Goal: Information Seeking & Learning: Learn about a topic

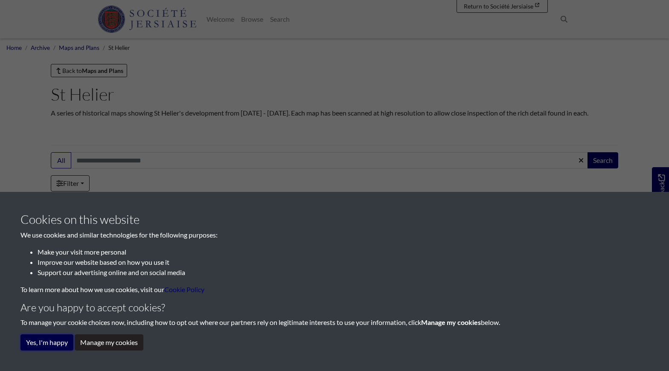
click at [52, 343] on button "Yes, I'm happy" at bounding box center [46, 343] width 53 height 16
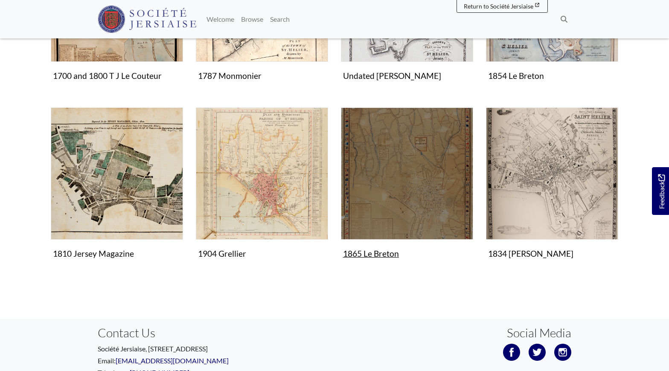
scroll to position [299, 0]
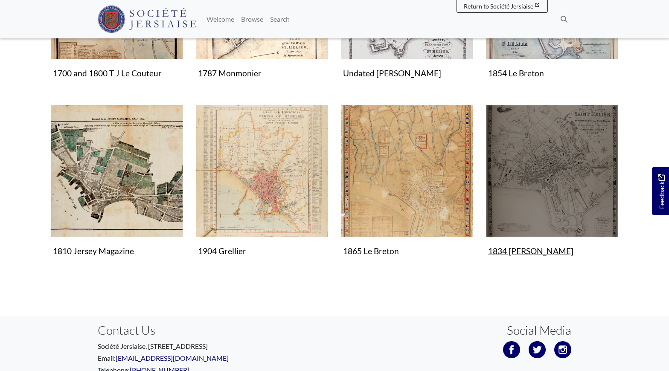
click at [550, 210] on img "Items in this Collection" at bounding box center [552, 171] width 132 height 132
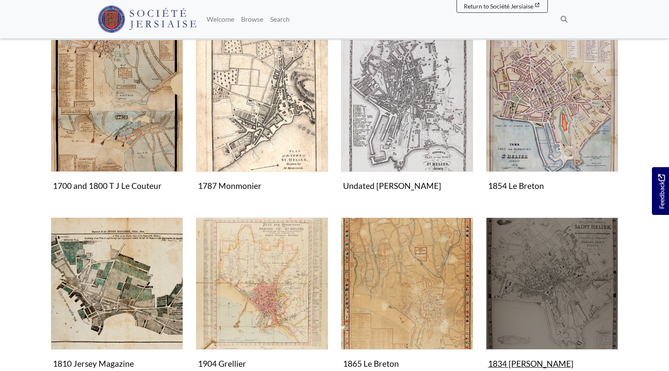
scroll to position [171, 0]
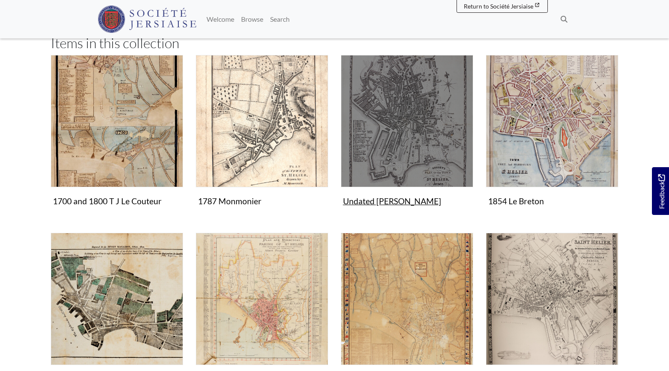
click at [420, 131] on img "Items in this Collection" at bounding box center [407, 121] width 132 height 132
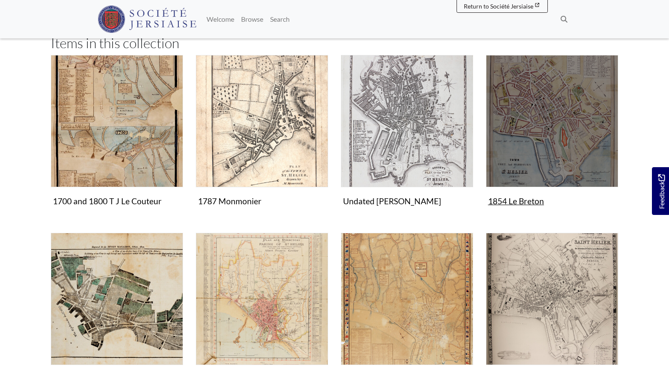
click at [540, 153] on img "Items in this Collection" at bounding box center [552, 121] width 132 height 132
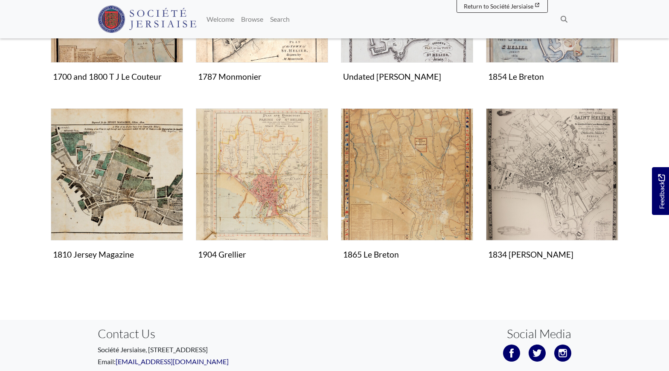
scroll to position [299, 0]
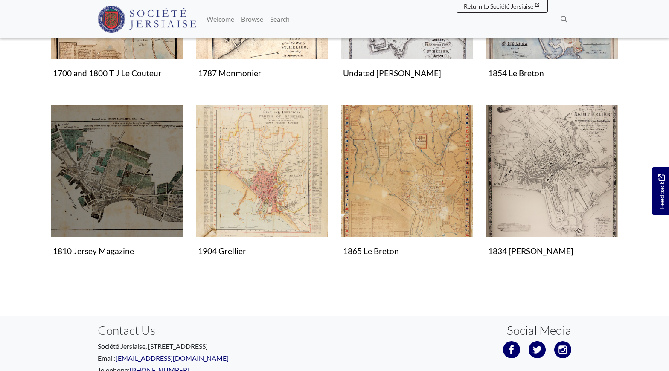
click at [137, 203] on img "Items in this Collection" at bounding box center [117, 171] width 132 height 132
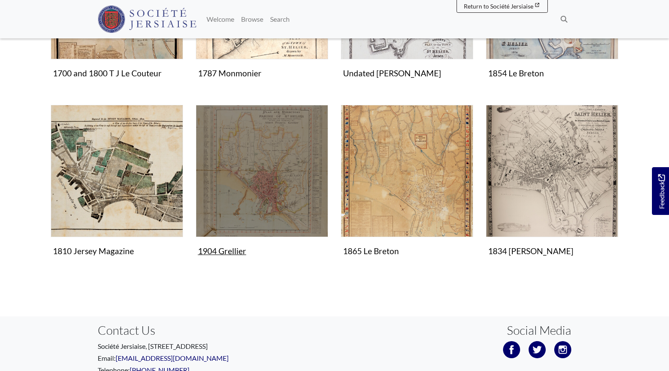
click at [300, 204] on img "Items in this Collection" at bounding box center [262, 171] width 132 height 132
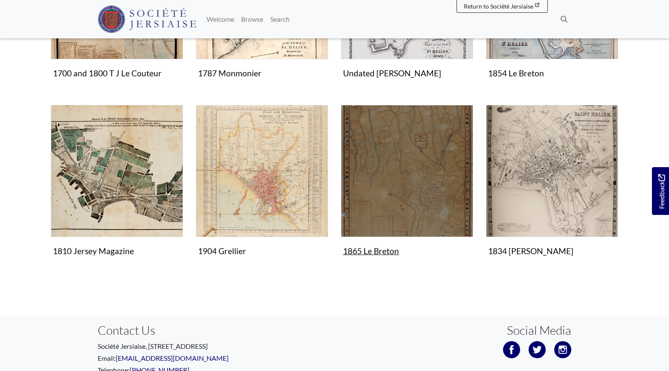
click at [442, 195] on img "Items in this Collection" at bounding box center [407, 171] width 132 height 132
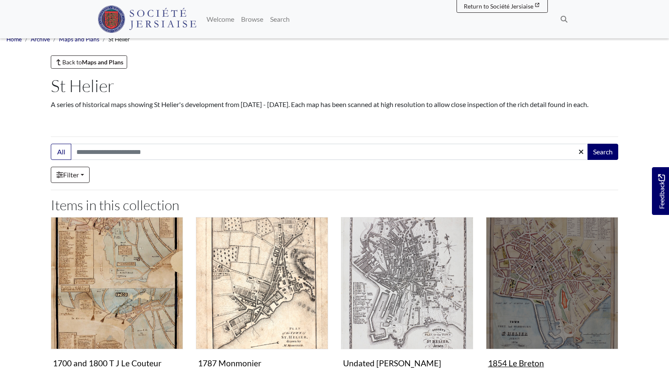
scroll to position [0, 0]
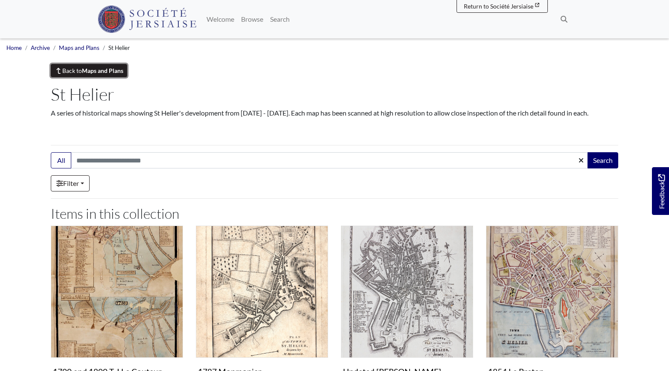
click at [94, 72] on strong "Maps and Plans" at bounding box center [102, 70] width 41 height 7
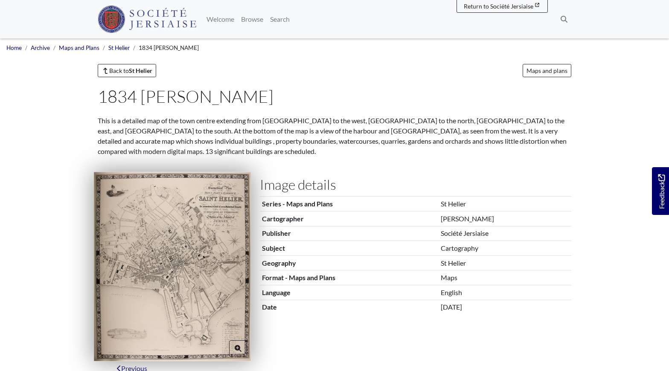
click at [189, 277] on img at bounding box center [172, 266] width 157 height 189
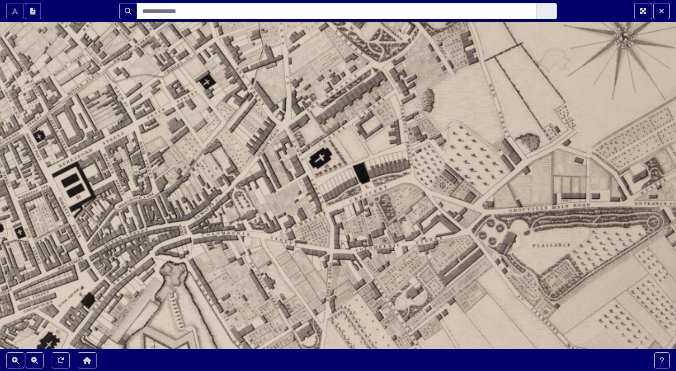
drag, startPoint x: 425, startPoint y: 94, endPoint x: 382, endPoint y: 228, distance: 141.2
click at [382, 228] on div at bounding box center [338, 185] width 676 height 371
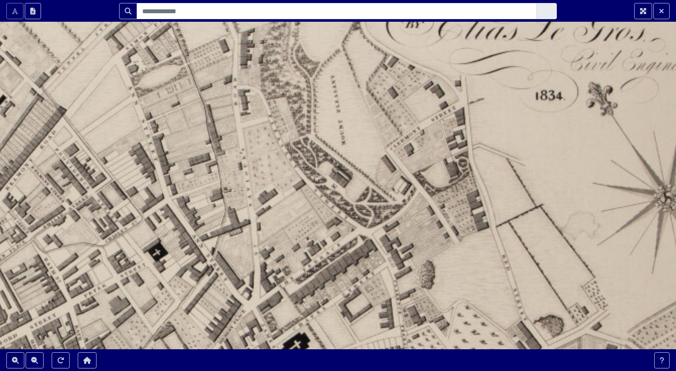
drag, startPoint x: 257, startPoint y: 114, endPoint x: 257, endPoint y: 274, distance: 159.7
click at [257, 271] on div at bounding box center [338, 185] width 676 height 371
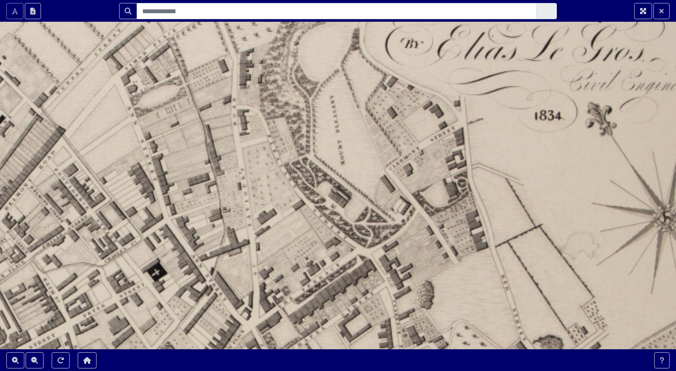
drag, startPoint x: 254, startPoint y: 186, endPoint x: 252, endPoint y: 217, distance: 31.6
click at [252, 217] on div at bounding box center [338, 185] width 676 height 371
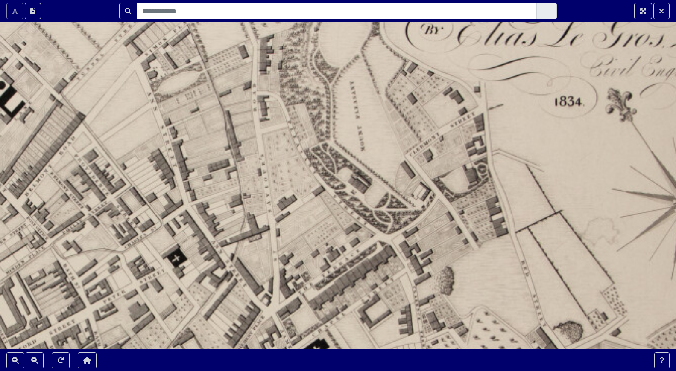
drag, startPoint x: 225, startPoint y: 222, endPoint x: 246, endPoint y: 193, distance: 35.4
click at [246, 193] on div at bounding box center [338, 185] width 676 height 371
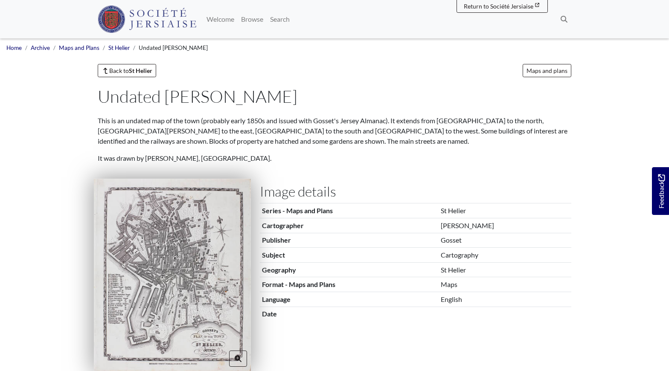
click at [202, 267] on img at bounding box center [172, 275] width 157 height 193
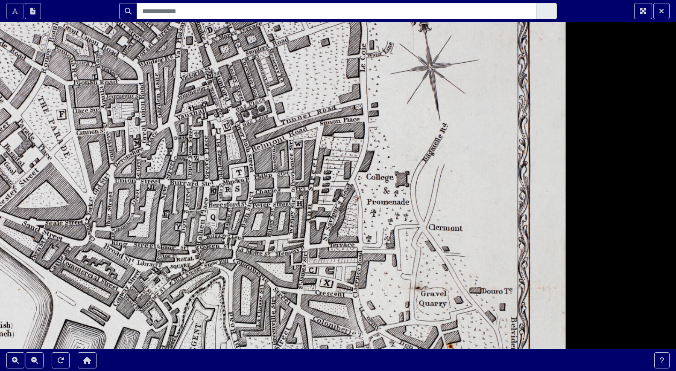
drag, startPoint x: 406, startPoint y: 129, endPoint x: 367, endPoint y: 249, distance: 126.4
click at [367, 249] on div at bounding box center [338, 185] width 676 height 371
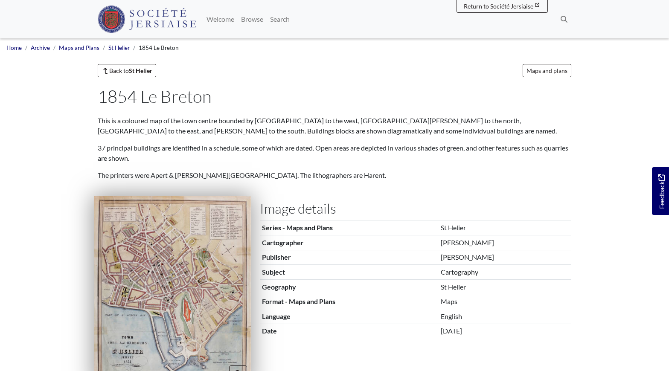
click at [197, 280] on img at bounding box center [172, 291] width 157 height 190
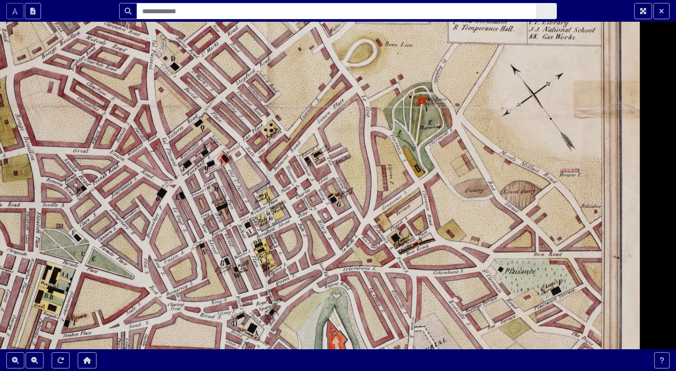
drag, startPoint x: 371, startPoint y: 132, endPoint x: 396, endPoint y: 276, distance: 146.3
click at [396, 276] on div at bounding box center [338, 185] width 676 height 371
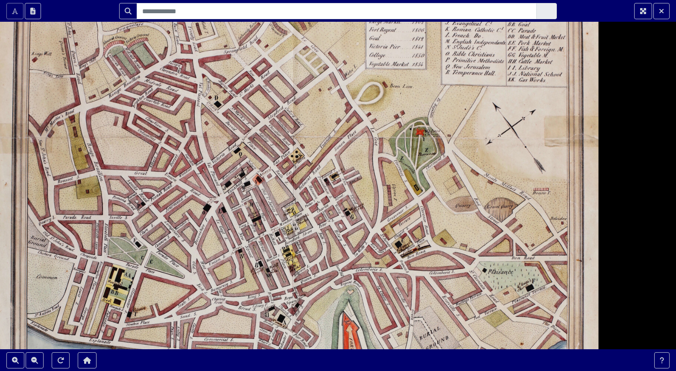
drag, startPoint x: 339, startPoint y: 185, endPoint x: 351, endPoint y: 190, distance: 13.2
click at [351, 190] on div at bounding box center [338, 185] width 676 height 371
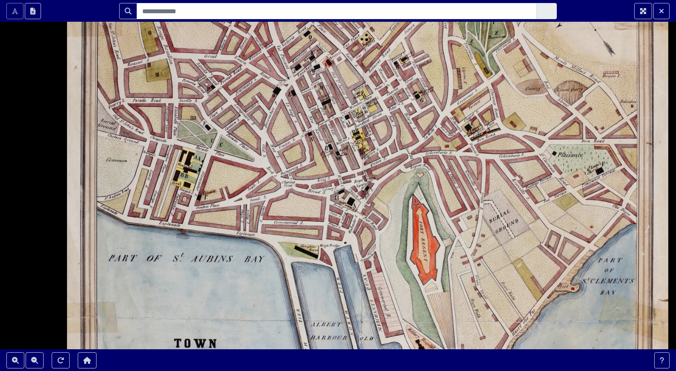
drag, startPoint x: 202, startPoint y: 213, endPoint x: 254, endPoint y: 67, distance: 154.9
click at [255, 69] on div at bounding box center [338, 185] width 676 height 371
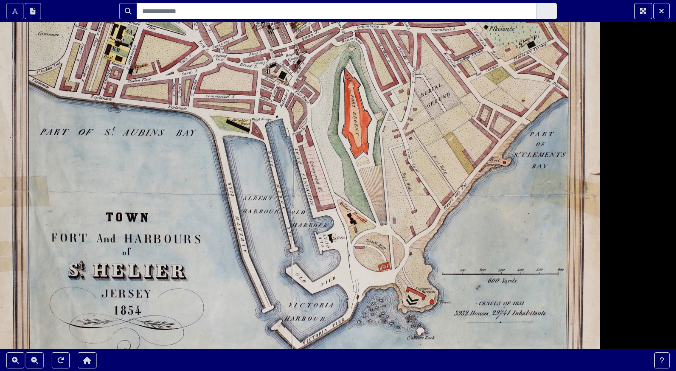
drag, startPoint x: 301, startPoint y: 201, endPoint x: 258, endPoint y: 134, distance: 79.9
click at [258, 134] on div at bounding box center [338, 185] width 676 height 371
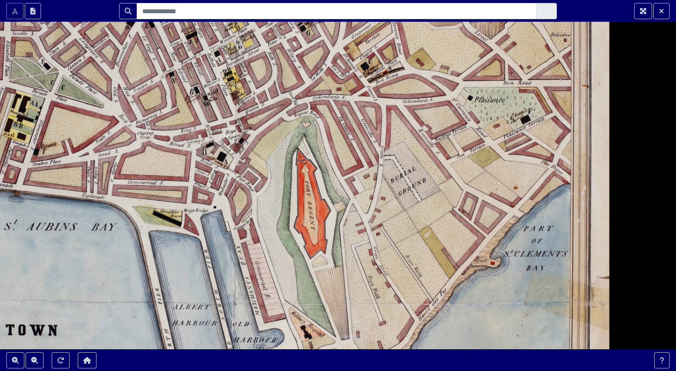
drag, startPoint x: 361, startPoint y: 133, endPoint x: 315, endPoint y: 299, distance: 172.7
click at [315, 299] on div at bounding box center [338, 185] width 676 height 371
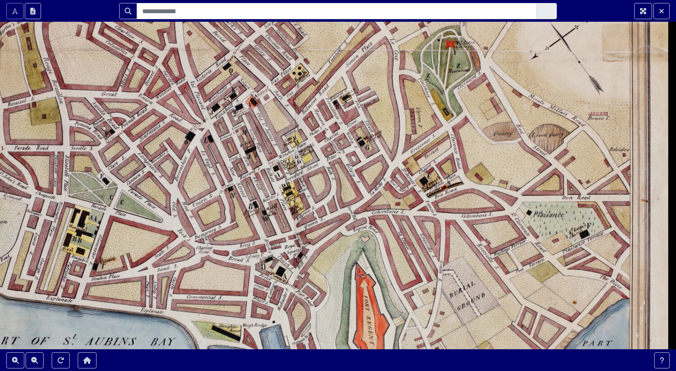
drag, startPoint x: 270, startPoint y: 215, endPoint x: 332, endPoint y: 336, distance: 136.3
click at [332, 336] on div at bounding box center [338, 185] width 676 height 371
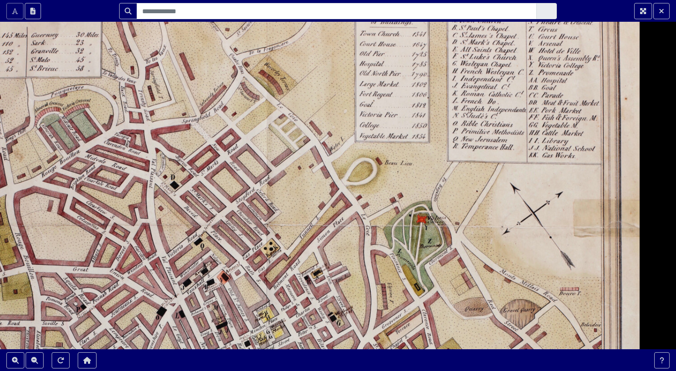
drag, startPoint x: 296, startPoint y: 186, endPoint x: 266, endPoint y: 347, distance: 163.3
click at [266, 347] on div at bounding box center [338, 185] width 676 height 371
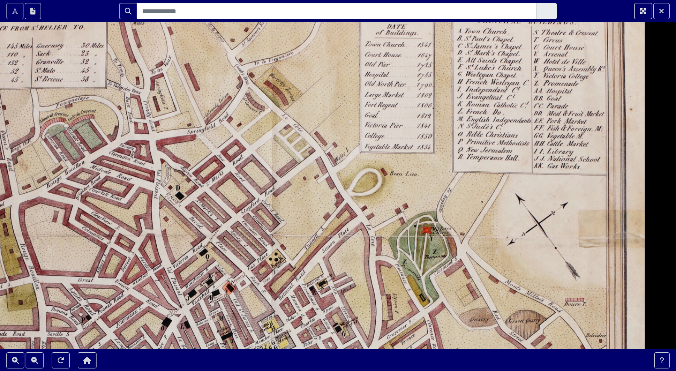
drag, startPoint x: 274, startPoint y: 210, endPoint x: 279, endPoint y: 218, distance: 8.9
click at [279, 219] on div at bounding box center [338, 185] width 676 height 371
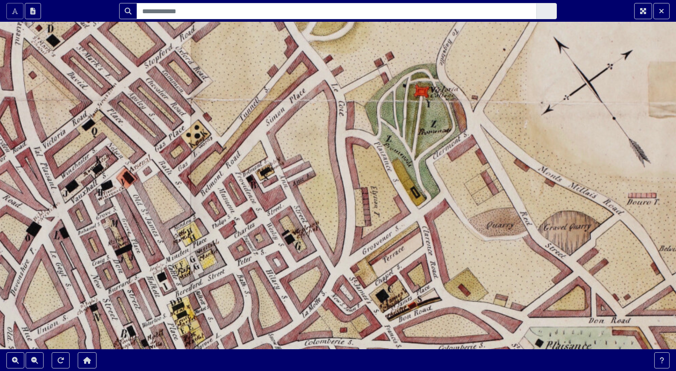
drag, startPoint x: 369, startPoint y: 258, endPoint x: 275, endPoint y: 103, distance: 182.0
click at [275, 103] on div at bounding box center [338, 185] width 676 height 371
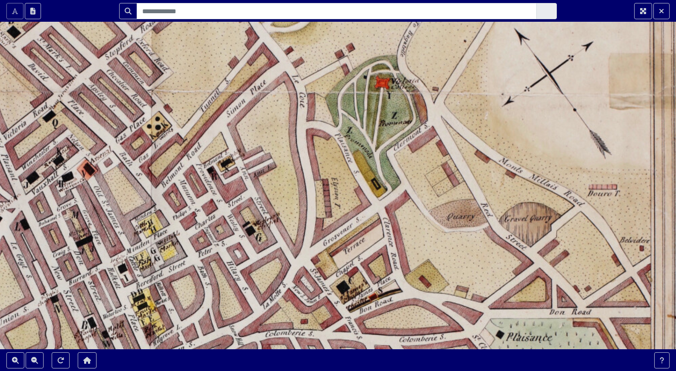
drag, startPoint x: 341, startPoint y: 166, endPoint x: 307, endPoint y: 166, distance: 34.2
click at [307, 166] on div at bounding box center [338, 185] width 676 height 371
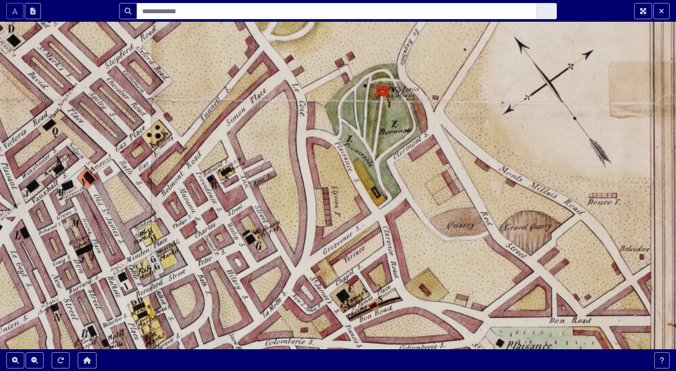
drag, startPoint x: 345, startPoint y: 132, endPoint x: 345, endPoint y: 141, distance: 9.4
click at [345, 141] on div at bounding box center [338, 185] width 676 height 371
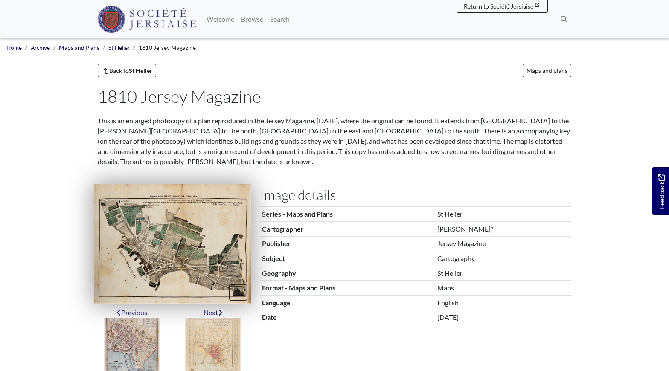
click at [189, 251] on img at bounding box center [172, 244] width 157 height 120
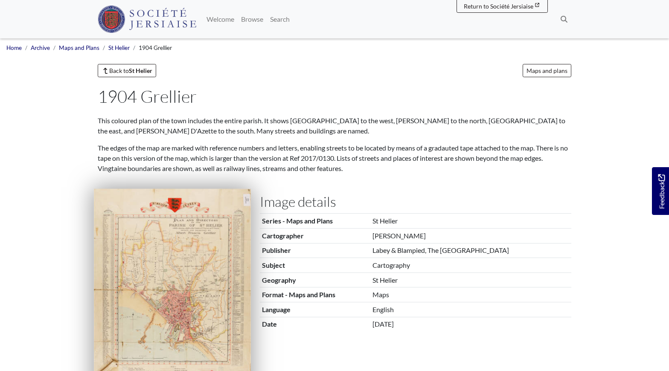
click at [223, 301] on img at bounding box center [172, 291] width 157 height 204
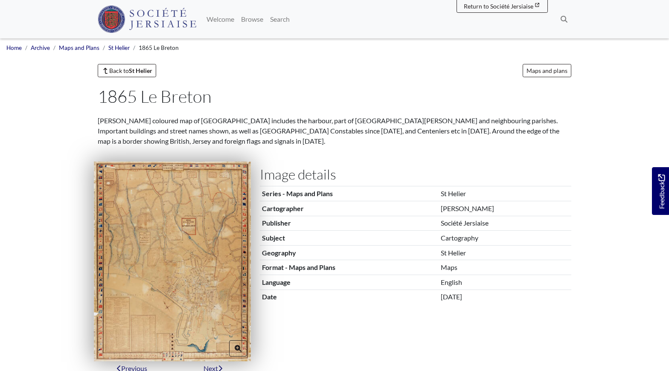
click at [203, 288] on img at bounding box center [172, 262] width 157 height 200
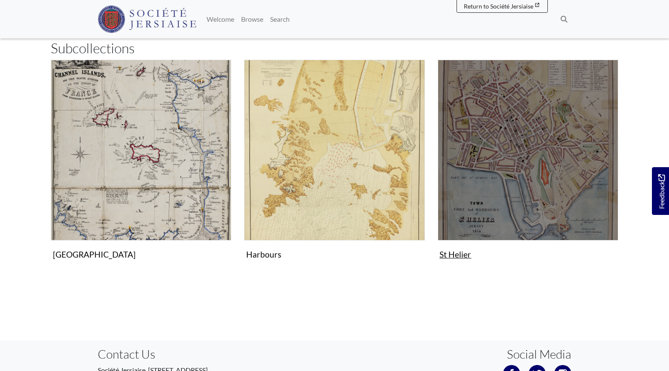
scroll to position [213, 0]
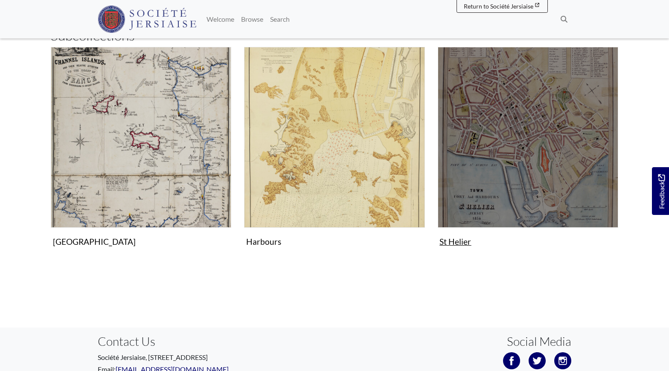
click at [491, 199] on img "Subcollection" at bounding box center [528, 137] width 181 height 181
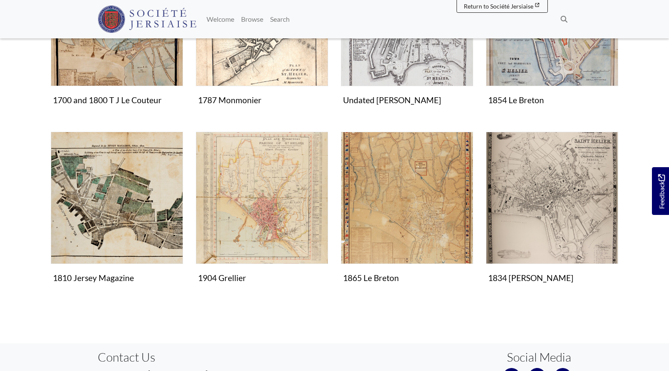
scroll to position [359, 0]
